Goal: Task Accomplishment & Management: Manage account settings

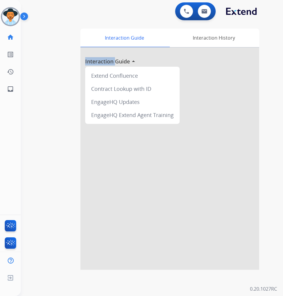
click at [24, 16] on img at bounding box center [25, 17] width 10 height 11
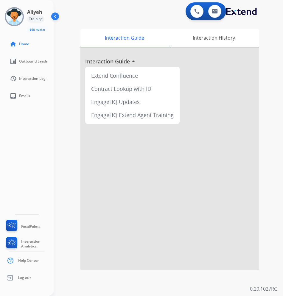
click at [36, 19] on div "Training" at bounding box center [35, 19] width 17 height 7
click at [54, 17] on img at bounding box center [55, 17] width 11 height 11
click at [21, 21] on img at bounding box center [14, 16] width 17 height 17
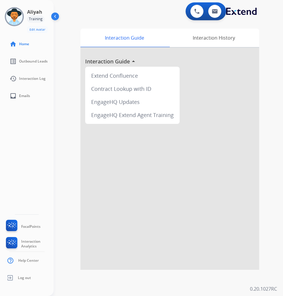
click at [56, 17] on img at bounding box center [55, 17] width 11 height 11
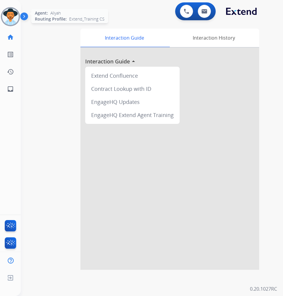
click at [16, 11] on img at bounding box center [10, 16] width 17 height 17
click at [7, 18] on img at bounding box center [10, 16] width 17 height 17
click at [24, 19] on img at bounding box center [25, 17] width 10 height 11
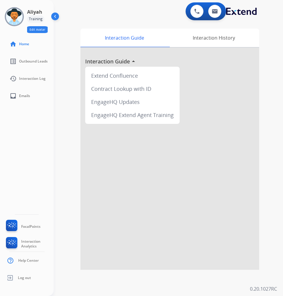
click at [35, 31] on button "Edit Avatar" at bounding box center [37, 29] width 21 height 7
click at [196, 45] on div "Interaction History" at bounding box center [213, 38] width 91 height 18
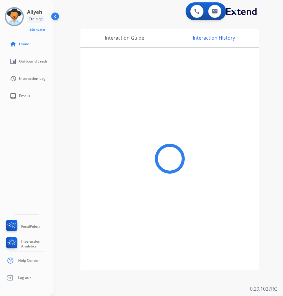
click at [35, 18] on div "Training" at bounding box center [35, 19] width 17 height 7
drag, startPoint x: 35, startPoint y: 18, endPoint x: 9, endPoint y: 16, distance: 25.8
click at [9, 16] on img at bounding box center [14, 16] width 17 height 17
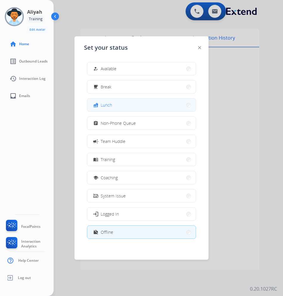
click at [142, 103] on button "fastfood Lunch" at bounding box center [141, 105] width 109 height 13
